Goal: Navigation & Orientation: Find specific page/section

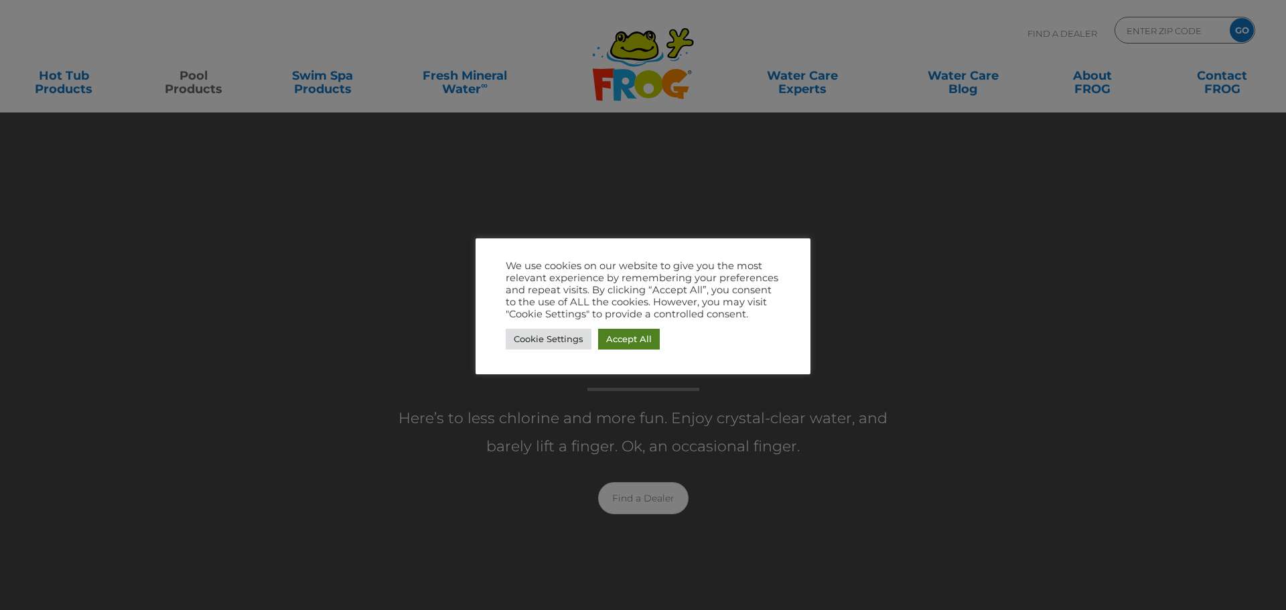
click at [633, 336] on link "Accept All" at bounding box center [629, 339] width 62 height 21
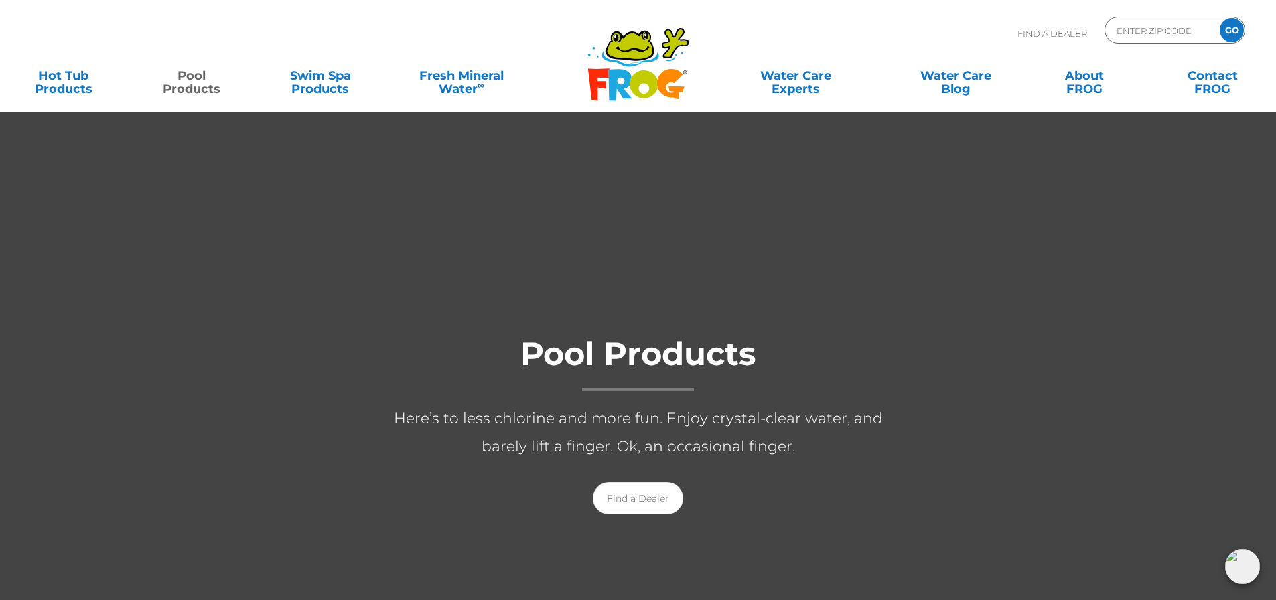
click at [616, 54] on icon at bounding box center [629, 45] width 45 height 27
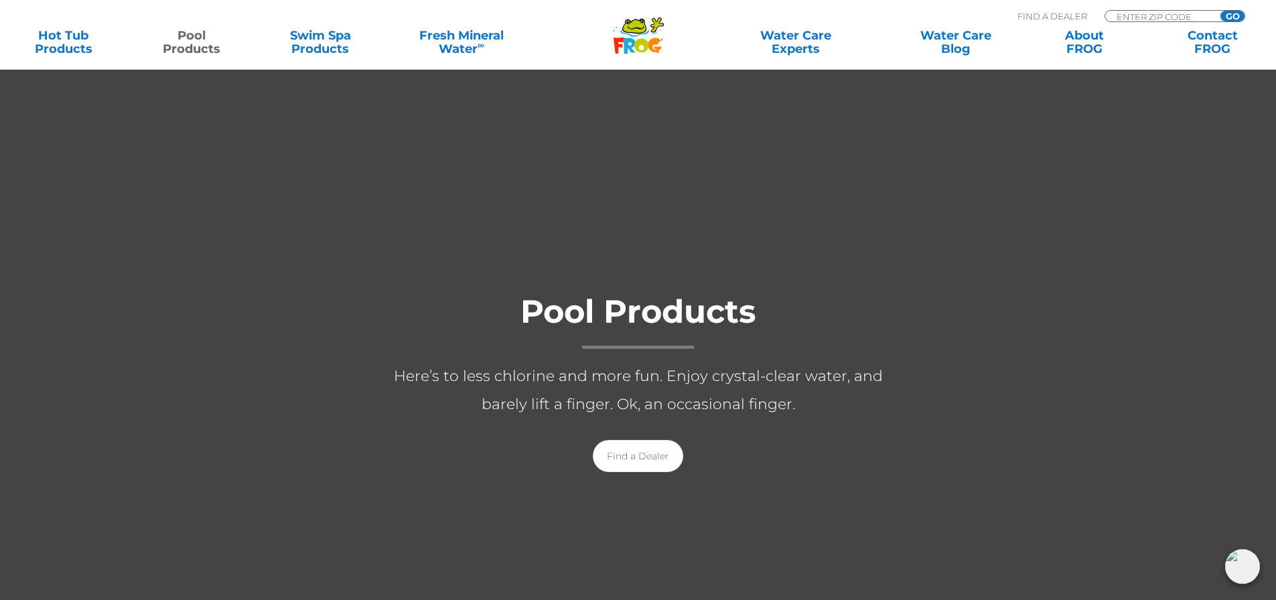
scroll to position [133, 0]
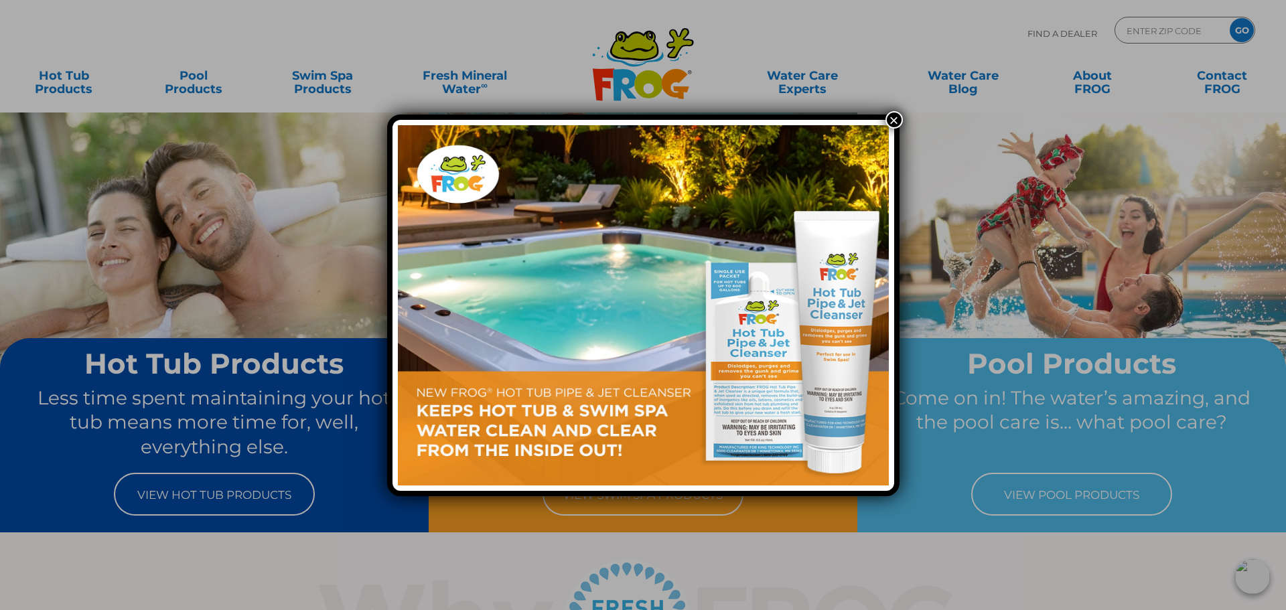
click at [891, 118] on button "×" at bounding box center [893, 119] width 17 height 17
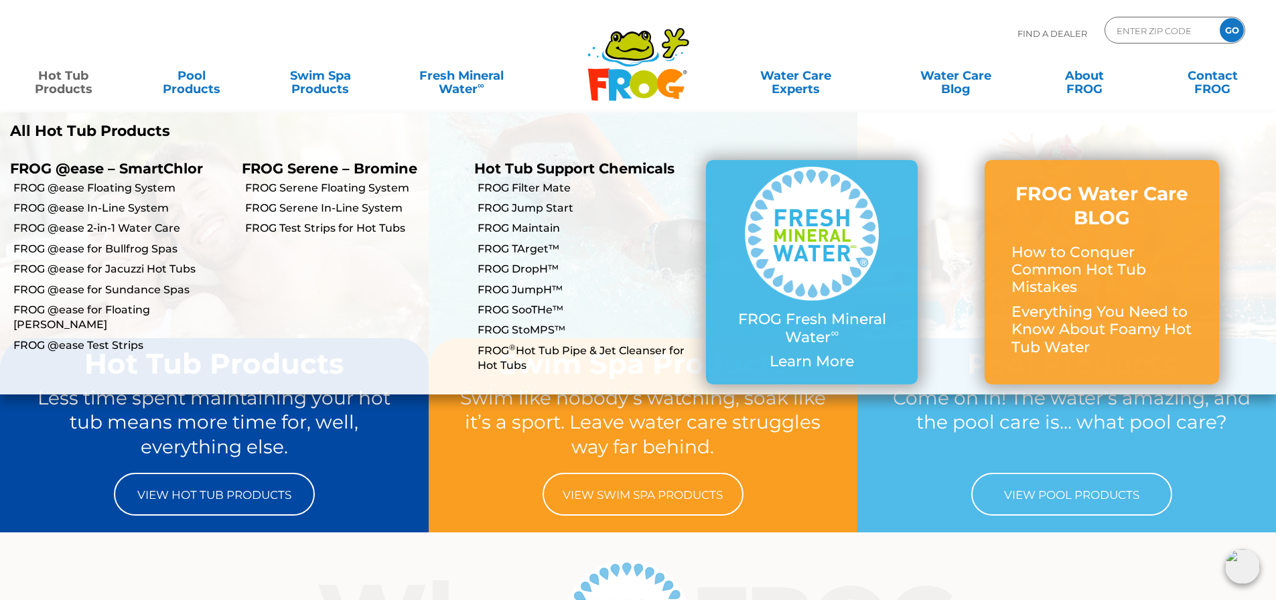
click at [62, 82] on link "Hot Tub Products" at bounding box center [63, 75] width 100 height 27
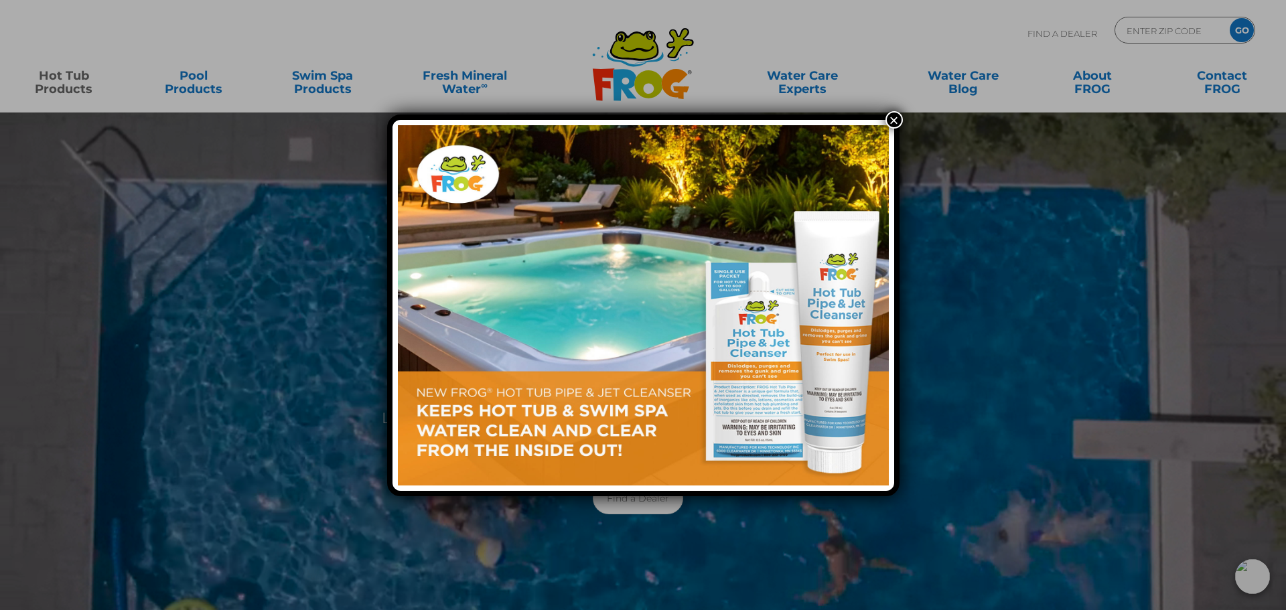
click at [889, 120] on button "×" at bounding box center [893, 119] width 17 height 17
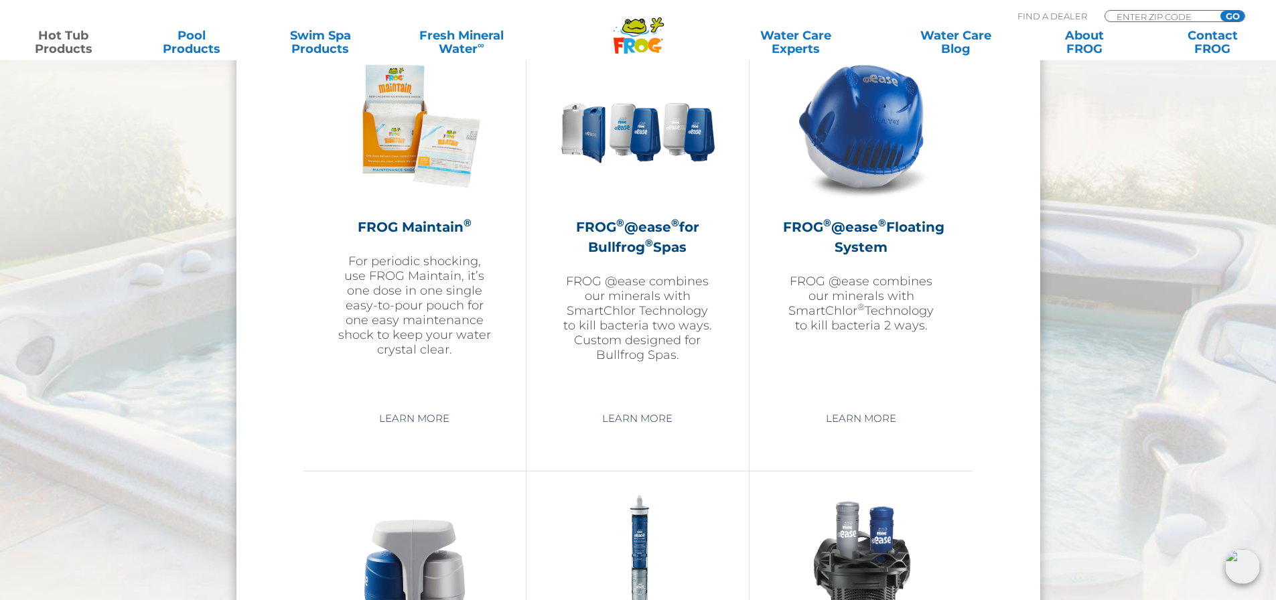
scroll to position [1339, 0]
